Goal: Find specific page/section: Locate a particular part of the current website

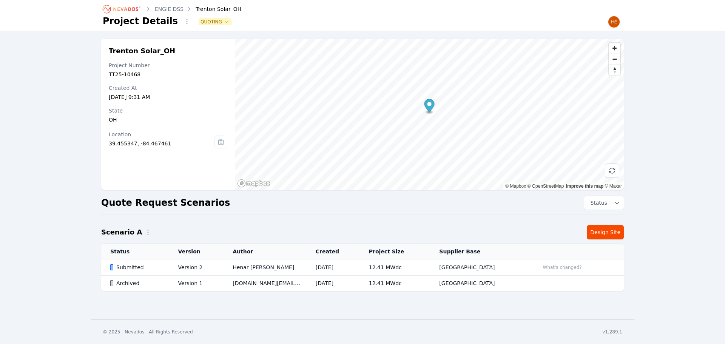
click at [128, 9] on icon "Breadcrumb" at bounding box center [125, 9] width 25 height 4
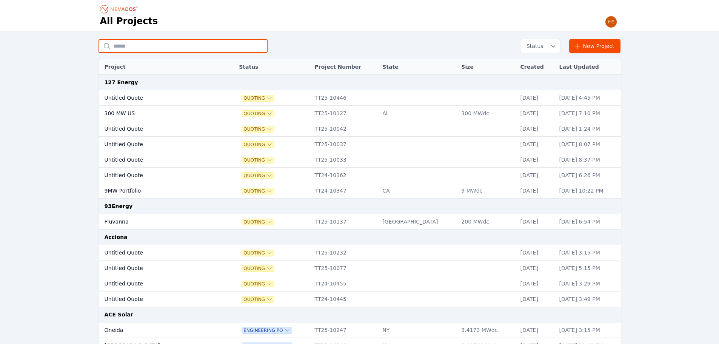
click at [149, 46] on input "text" at bounding box center [183, 46] width 169 height 14
type input "******"
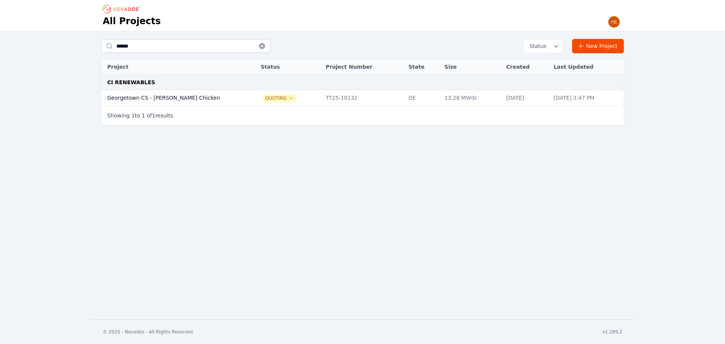
click at [125, 95] on td "Georgetown CS - [PERSON_NAME] Chicken" at bounding box center [173, 97] width 144 height 15
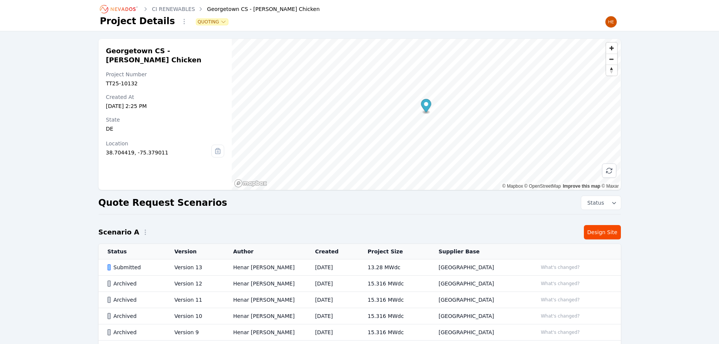
click at [126, 8] on icon "Breadcrumb" at bounding box center [123, 9] width 25 height 4
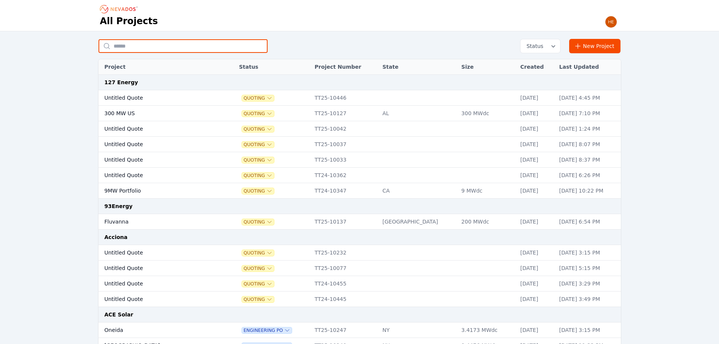
drag, startPoint x: 127, startPoint y: 50, endPoint x: 118, endPoint y: 48, distance: 9.4
click at [127, 50] on input "text" at bounding box center [183, 46] width 169 height 14
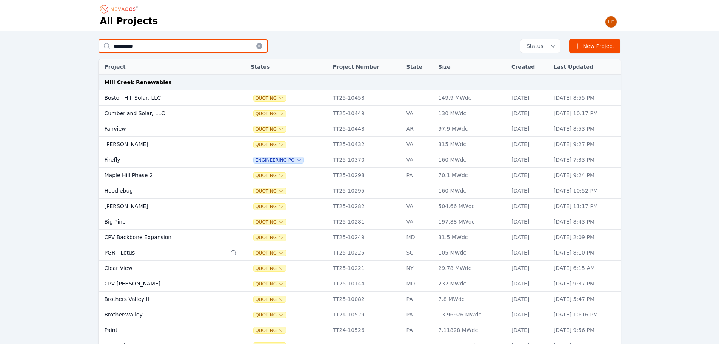
drag, startPoint x: 143, startPoint y: 47, endPoint x: 90, endPoint y: 45, distance: 52.5
click at [90, 45] on div "**********" at bounding box center [360, 289] width 544 height 501
type input "**********"
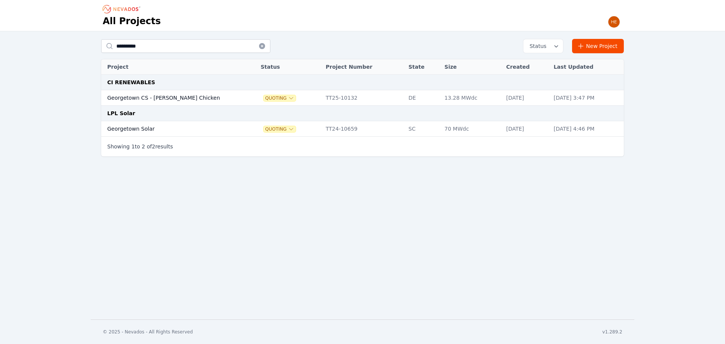
click at [129, 94] on td "Georgetown CS - [PERSON_NAME] Chicken" at bounding box center [173, 97] width 144 height 15
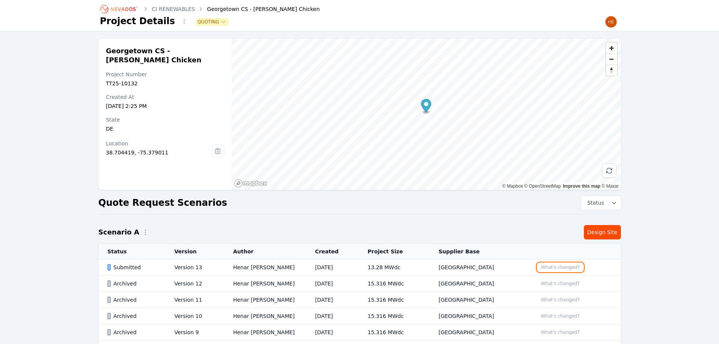
click at [556, 268] on button "What's changed?" at bounding box center [561, 267] width 46 height 8
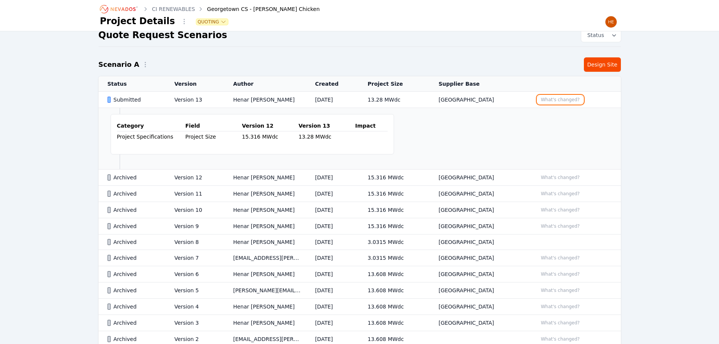
scroll to position [189, 0]
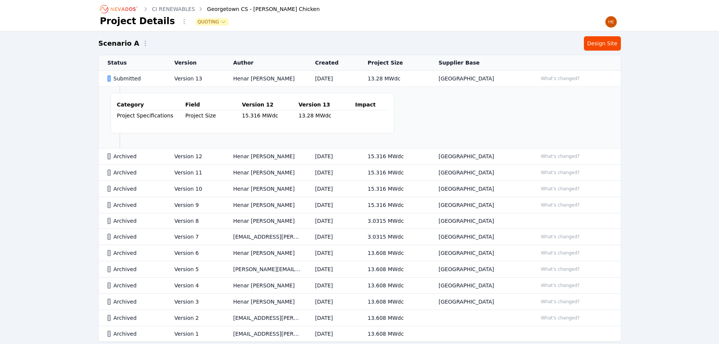
click at [120, 79] on div "Submitted" at bounding box center [135, 79] width 54 height 8
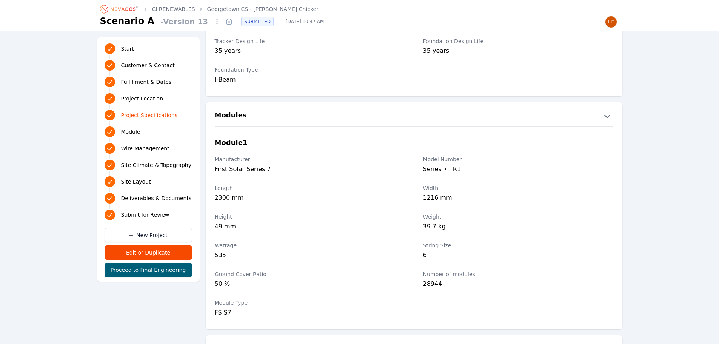
scroll to position [717, 0]
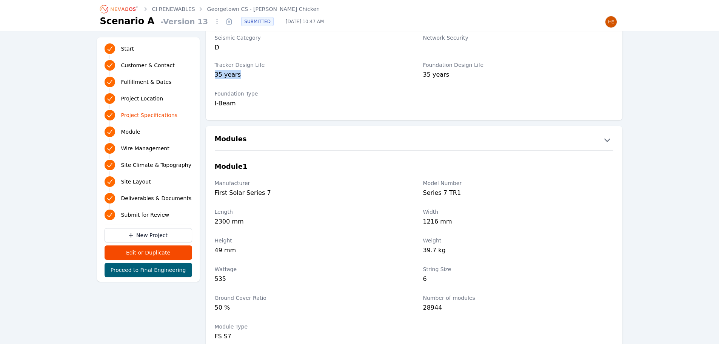
drag, startPoint x: 215, startPoint y: 74, endPoint x: 242, endPoint y: 72, distance: 26.5
click at [242, 72] on div "35 years" at bounding box center [310, 75] width 190 height 11
click at [391, 95] on label "Foundation Type" at bounding box center [310, 94] width 190 height 8
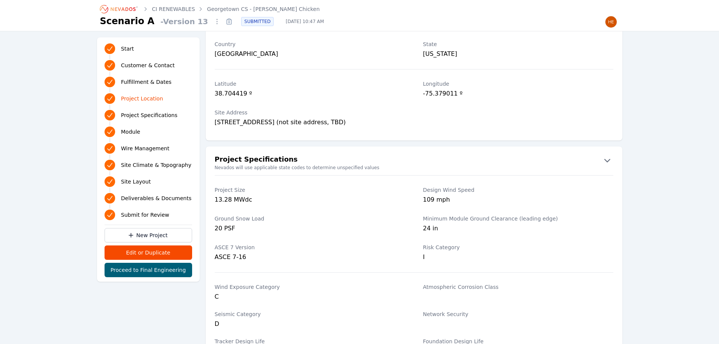
scroll to position [428, 0]
